Goal: Task Accomplishment & Management: Use online tool/utility

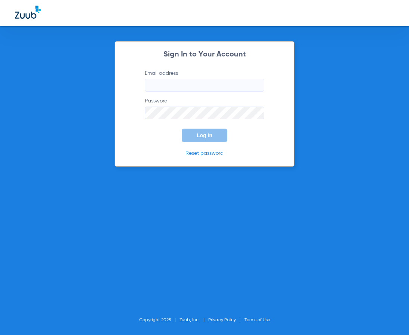
type input "anais.huynh@risas.com"
click at [209, 132] on span "Log In" at bounding box center [205, 135] width 16 height 6
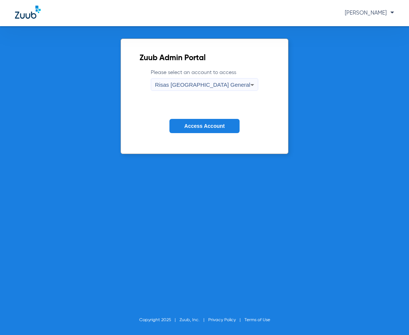
click at [205, 128] on span "Access Account" at bounding box center [204, 126] width 40 height 6
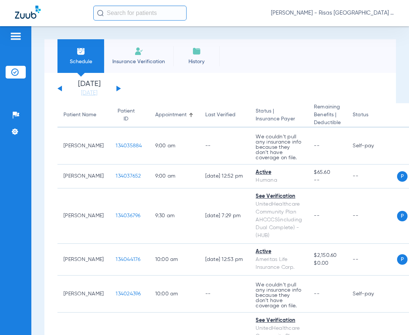
click at [137, 52] on img at bounding box center [138, 51] width 9 height 9
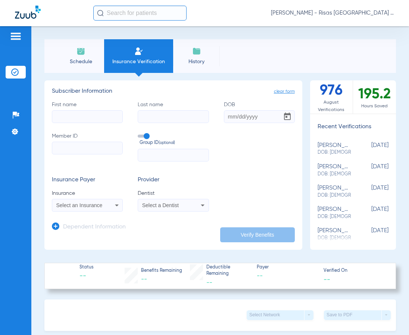
click at [82, 119] on input "First name" at bounding box center [87, 116] width 71 height 13
type input "kevin"
click at [153, 115] on input "Last name" at bounding box center [173, 116] width 71 height 13
type input "aquinos santiago"
type input "09/07/0199"
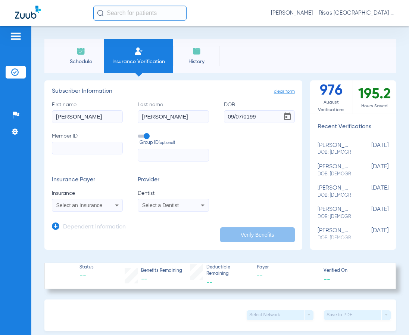
click at [263, 117] on input "09/07/0199" at bounding box center [259, 116] width 71 height 13
type input "09/07/0199"
click at [63, 146] on input "Member ID" at bounding box center [87, 148] width 71 height 13
type input "01508360500"
click at [73, 204] on span "Select an Insurance" at bounding box center [79, 205] width 46 height 6
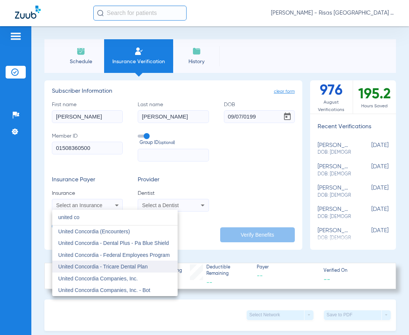
type input "united co"
click at [157, 267] on mat-option "United Concordia - Tricare Dental Plan" at bounding box center [114, 266] width 125 height 12
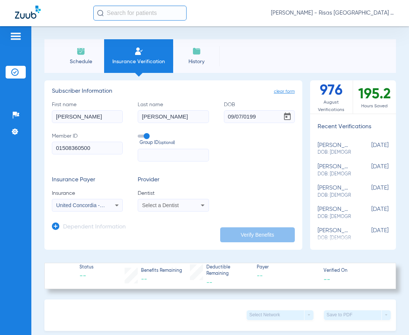
click at [187, 206] on div "Select a Dentist" at bounding box center [167, 204] width 50 height 5
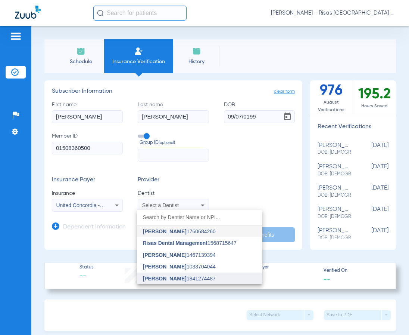
click at [187, 277] on span "Mark Shousha 1841274487" at bounding box center [179, 278] width 73 height 5
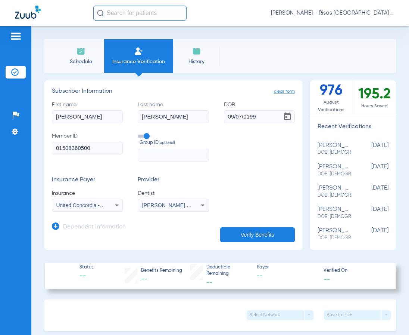
click at [271, 240] on button "Verify Benefits" at bounding box center [257, 234] width 75 height 15
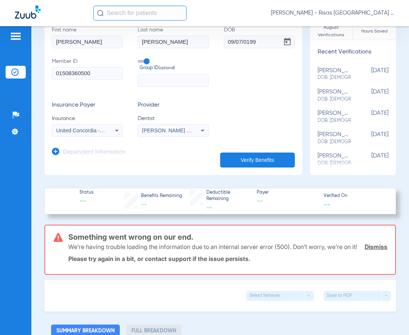
scroll to position [112, 0]
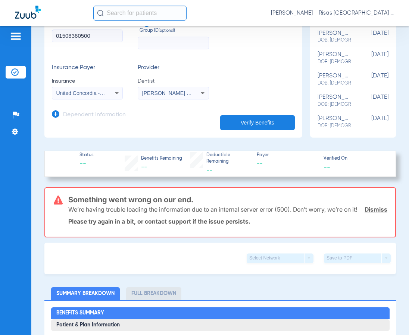
click at [372, 210] on link "Dismiss" at bounding box center [376, 208] width 23 height 7
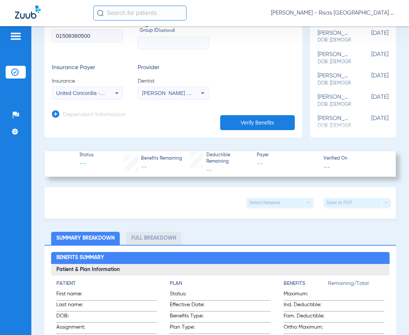
click at [250, 119] on button "Verify Benefits" at bounding box center [257, 122] width 75 height 15
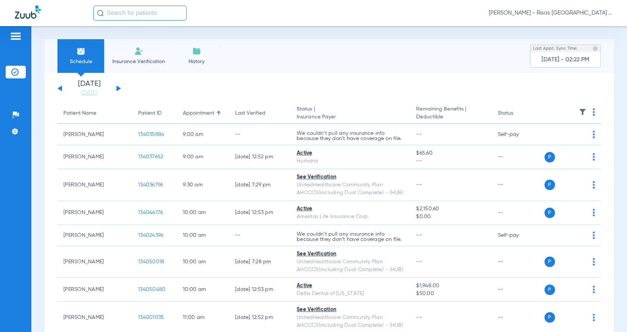
click at [119, 88] on button at bounding box center [119, 89] width 4 height 6
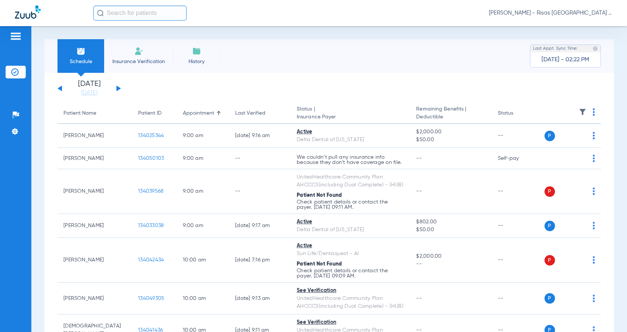
click at [409, 113] on img at bounding box center [594, 111] width 2 height 7
click at [61, 90] on div at bounding box center [313, 166] width 627 height 332
click at [137, 51] on img at bounding box center [138, 51] width 9 height 9
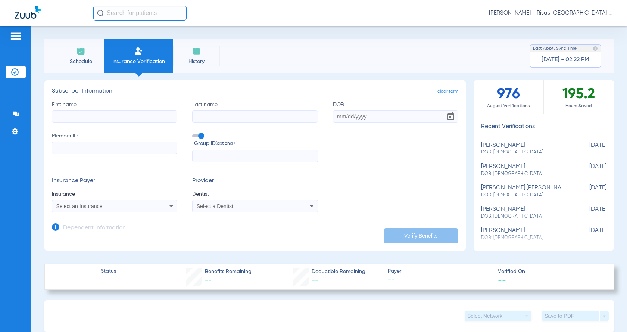
click at [101, 119] on input "First name" at bounding box center [114, 116] width 125 height 13
click at [219, 118] on input "Last name" at bounding box center [254, 116] width 125 height 13
click at [333, 117] on input "DOB" at bounding box center [395, 116] width 125 height 13
click at [100, 147] on input "Member ID" at bounding box center [114, 148] width 125 height 13
click at [210, 155] on input "text" at bounding box center [254, 156] width 125 height 13
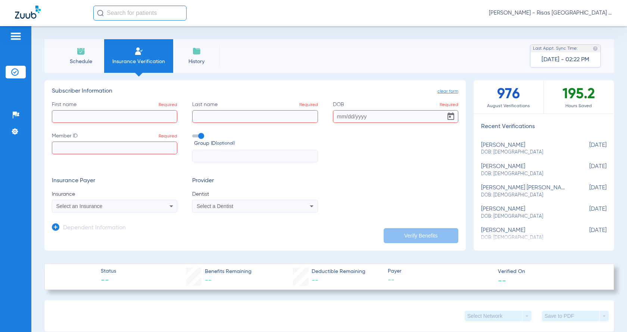
click at [114, 205] on div "Select an Insurance" at bounding box center [103, 206] width 94 height 5
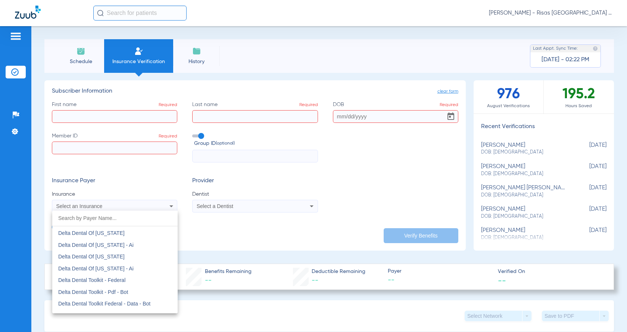
scroll to position [2241, 0]
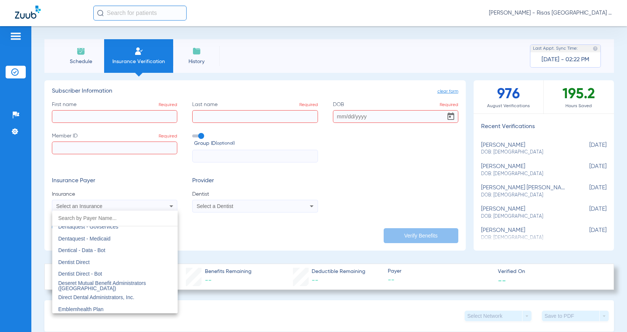
click at [222, 207] on div at bounding box center [313, 166] width 627 height 332
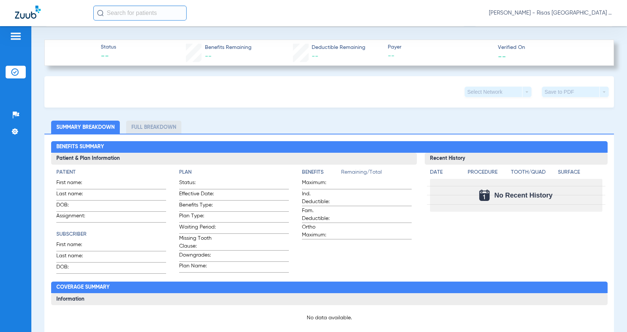
scroll to position [0, 0]
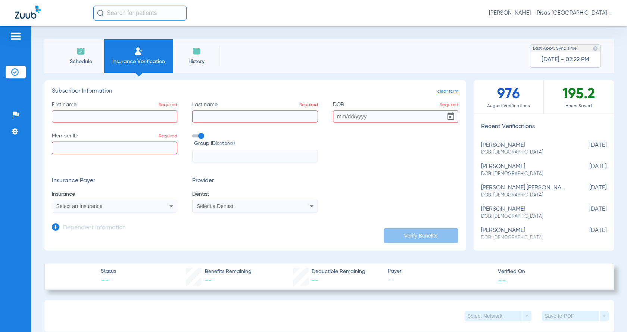
click at [69, 61] on span "Schedule" at bounding box center [80, 61] width 35 height 7
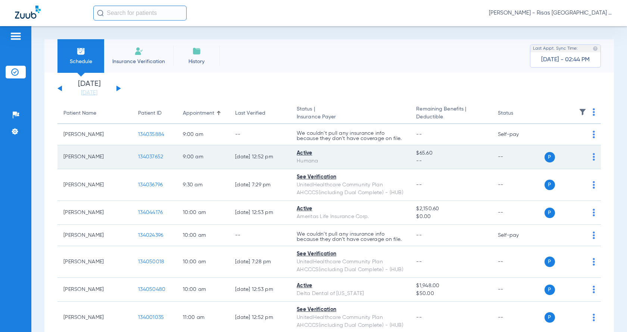
click at [152, 156] on span "134037652" at bounding box center [150, 156] width 25 height 5
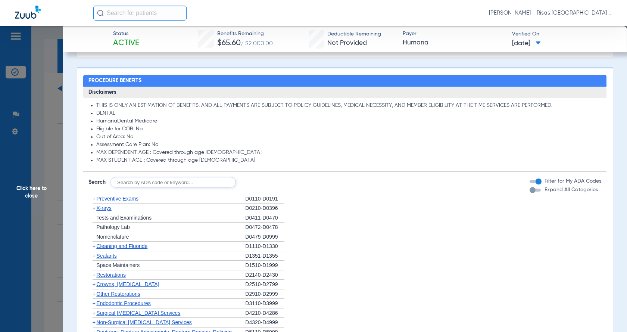
scroll to position [373, 0]
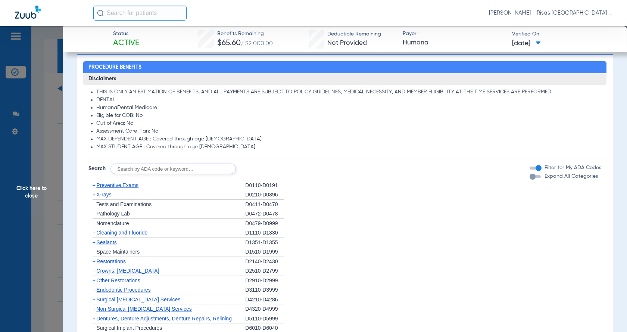
click at [161, 168] on input "text" at bounding box center [173, 169] width 125 height 10
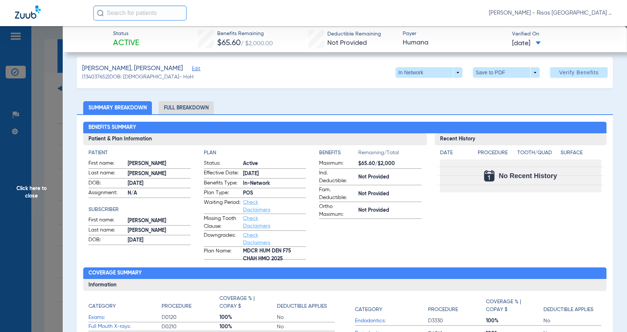
scroll to position [0, 0]
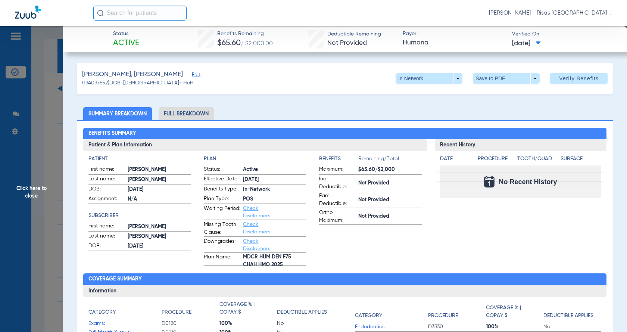
click at [209, 117] on li "Full Breakdown" at bounding box center [186, 113] width 55 height 13
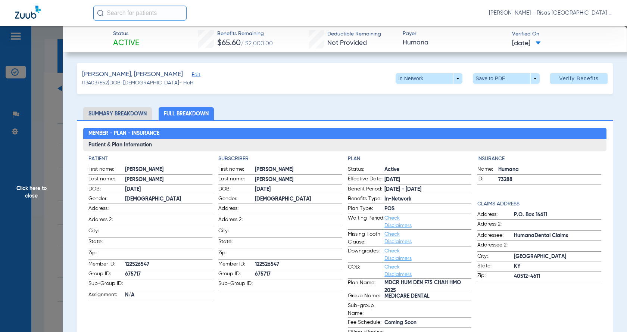
click at [50, 93] on span "Click here to close" at bounding box center [31, 192] width 63 height 332
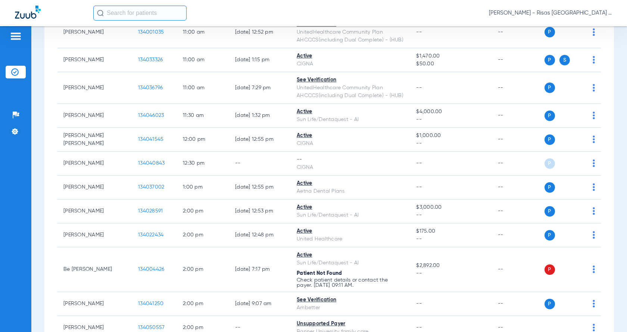
scroll to position [299, 0]
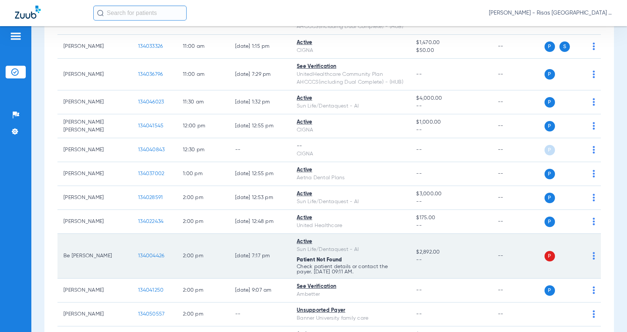
click at [152, 254] on span "134004426" at bounding box center [151, 255] width 26 height 5
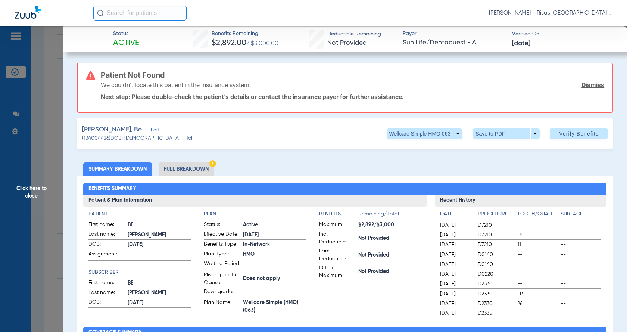
scroll to position [37, 0]
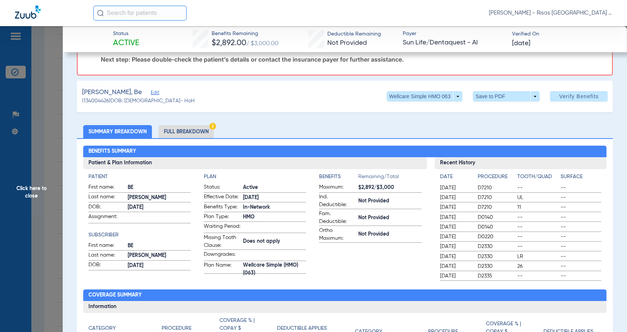
click at [185, 135] on li "Full Breakdown" at bounding box center [186, 131] width 55 height 13
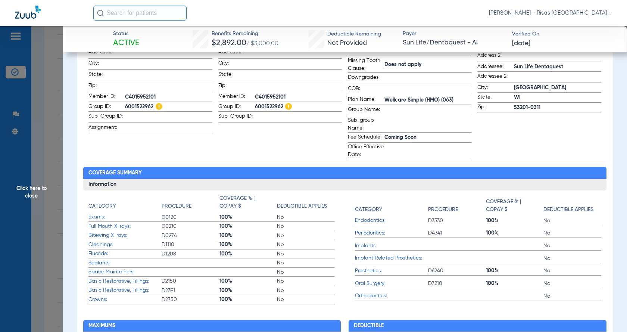
scroll to position [0, 0]
